Goal: Task Accomplishment & Management: Use online tool/utility

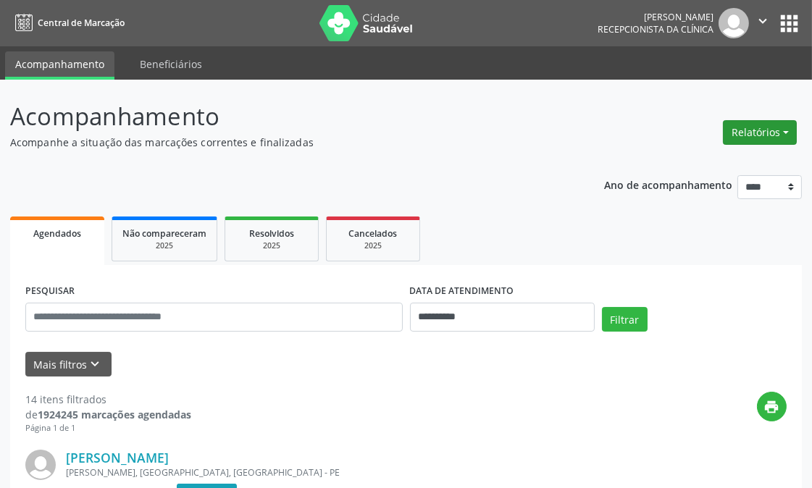
click at [758, 132] on button "Relatórios" at bounding box center [760, 132] width 74 height 25
click at [695, 154] on link "Agendamentos" at bounding box center [719, 163] width 156 height 20
select select "*"
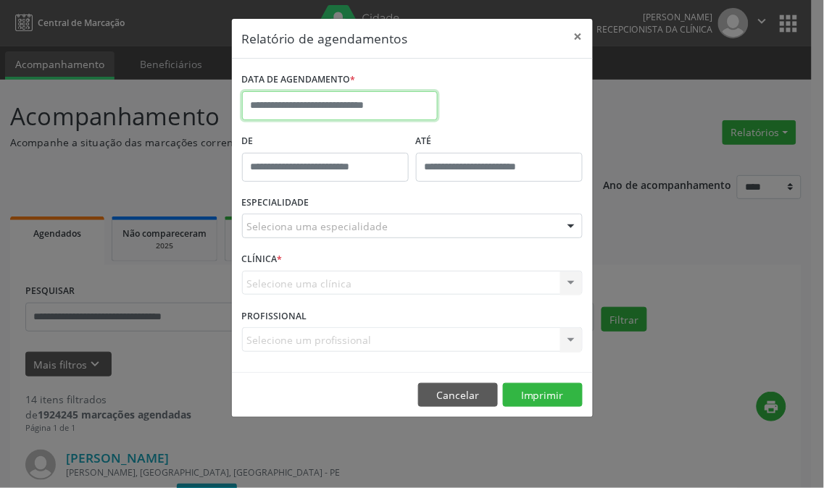
click at [359, 116] on input "text" at bounding box center [340, 105] width 196 height 29
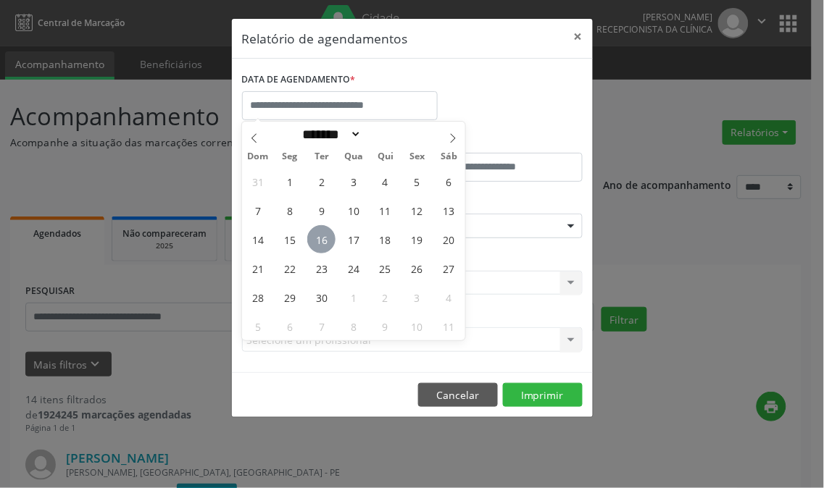
click at [331, 245] on span "16" at bounding box center [321, 239] width 28 height 28
type input "**********"
click at [331, 245] on span "16" at bounding box center [321, 239] width 28 height 28
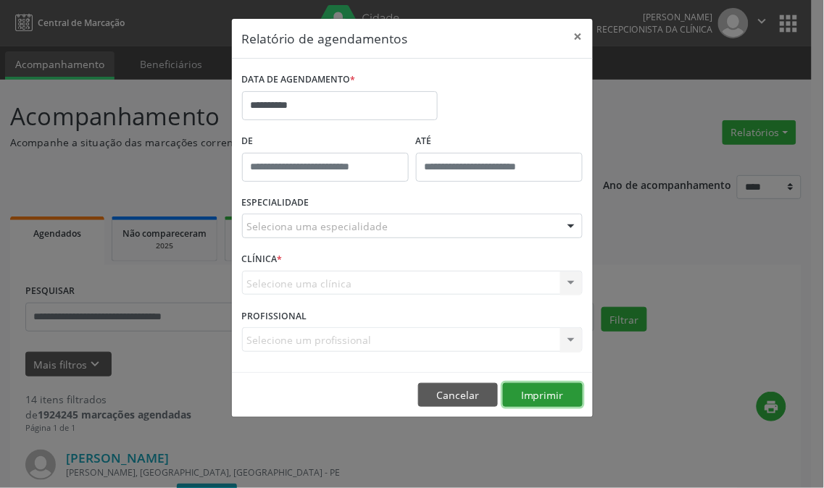
click at [539, 396] on button "Imprimir" at bounding box center [543, 395] width 80 height 25
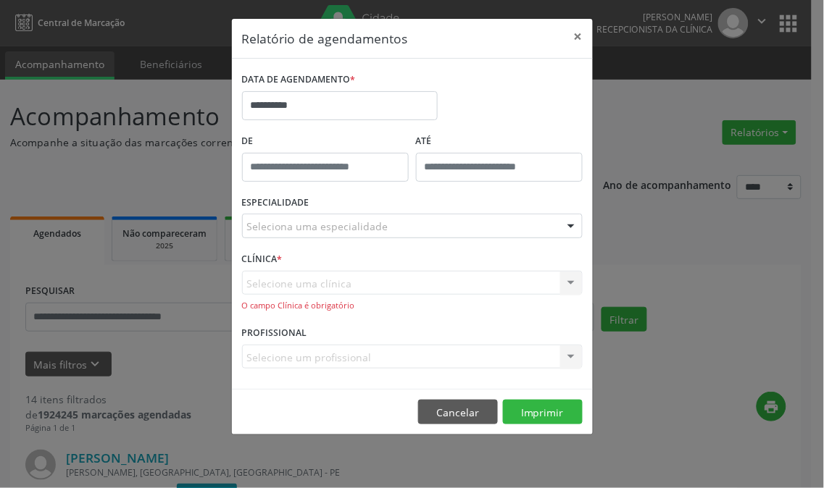
click at [459, 212] on div "ESPECIALIDADE Seleciona uma especialidade Todas as especialidades Alergologia A…" at bounding box center [412, 220] width 348 height 56
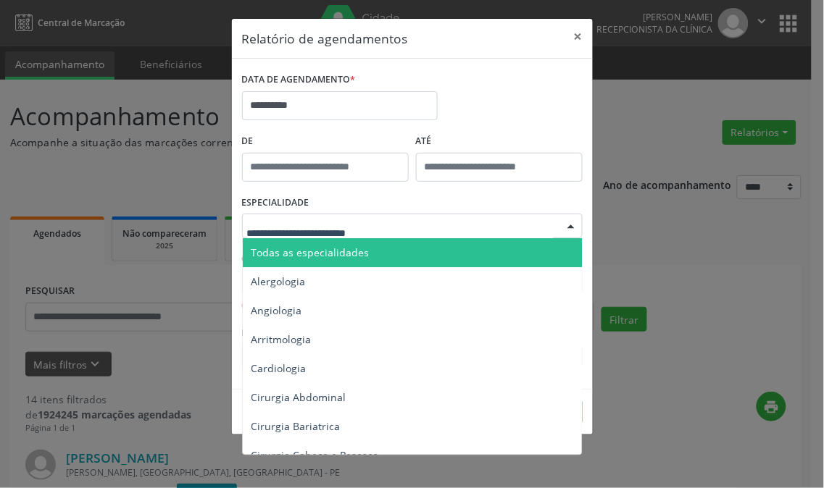
click at [458, 232] on div at bounding box center [412, 226] width 340 height 25
click at [451, 252] on span "Todas as especialidades" at bounding box center [413, 252] width 341 height 29
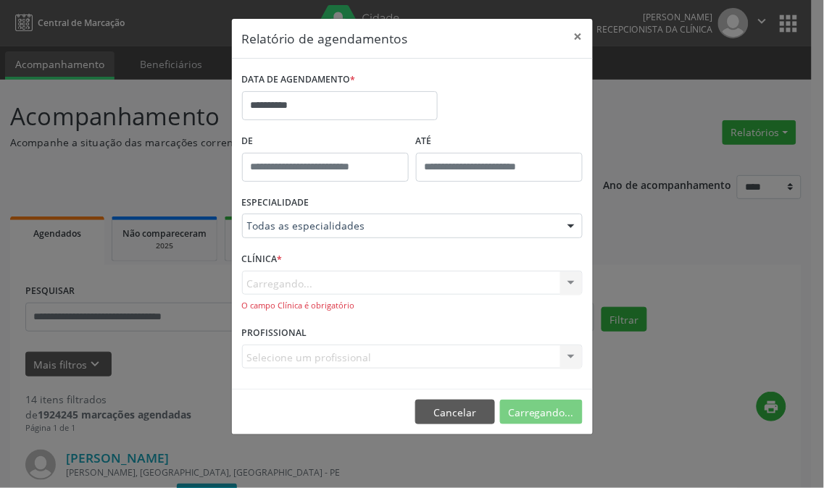
click at [530, 414] on button "Carregando..." at bounding box center [541, 412] width 83 height 25
